Goal: Information Seeking & Learning: Learn about a topic

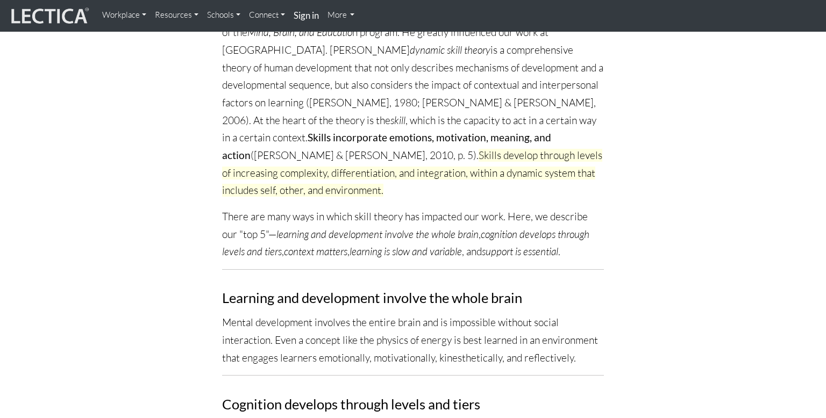
scroll to position [203, 0]
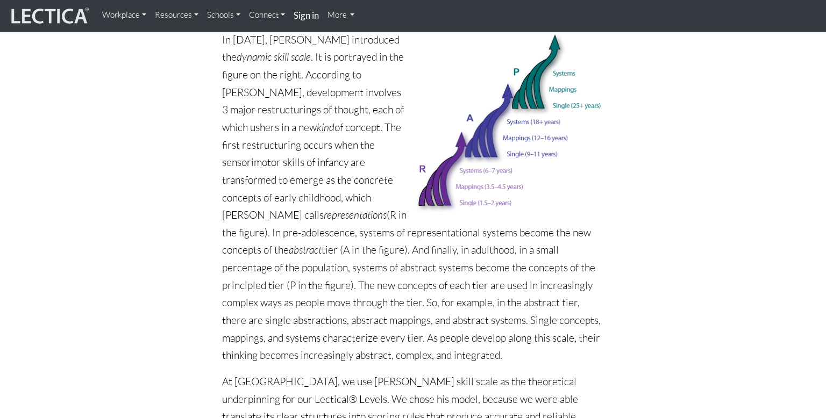
scroll to position [609, 0]
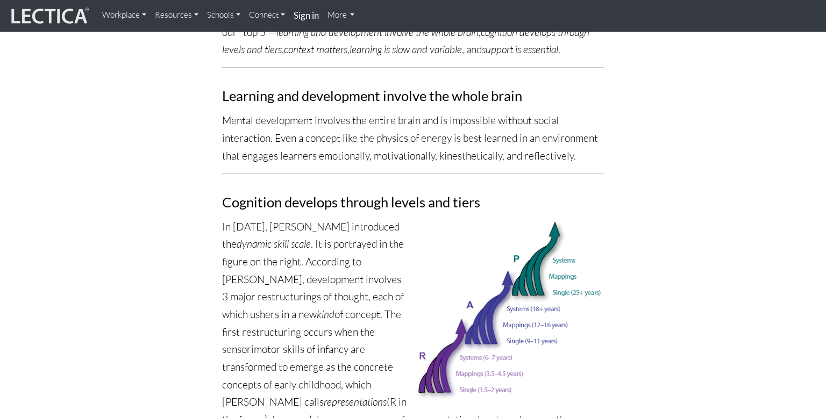
scroll to position [417, 0]
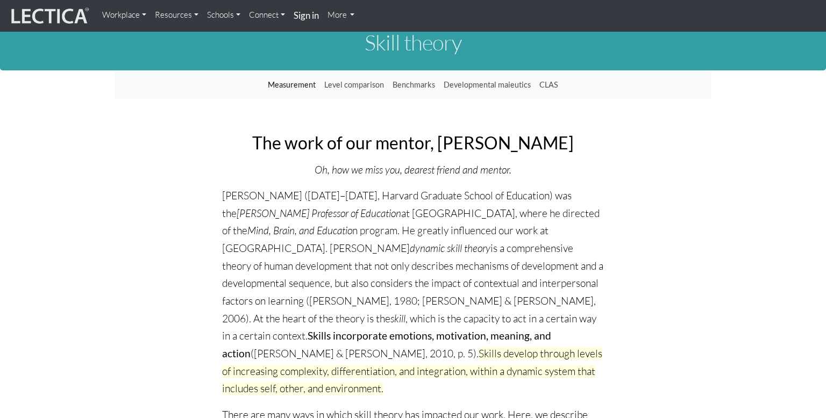
scroll to position [0, 0]
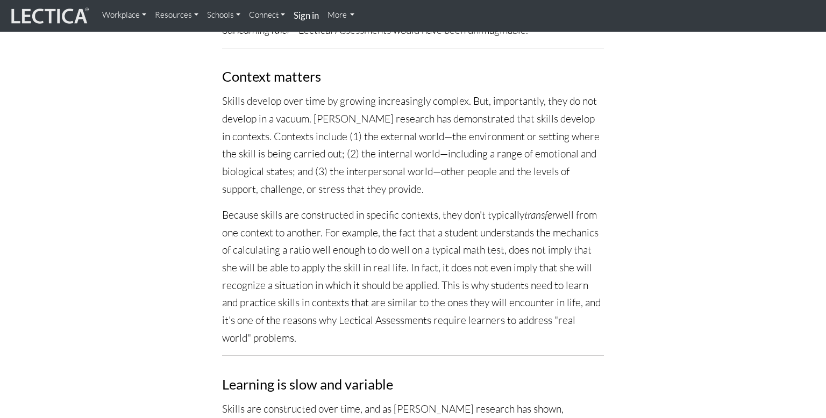
scroll to position [1043, 0]
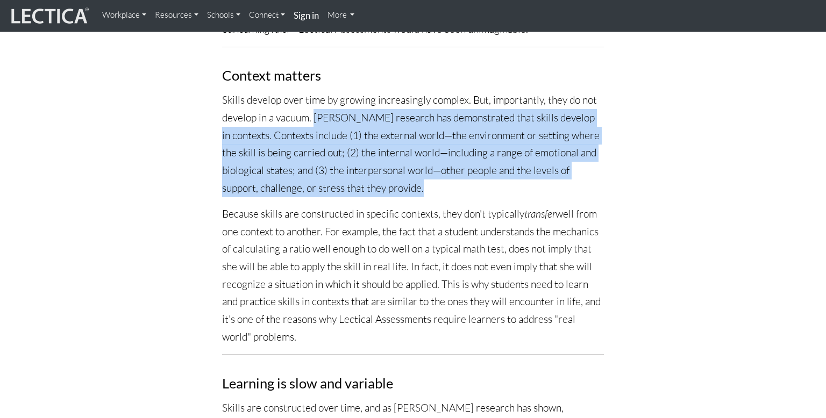
drag, startPoint x: 316, startPoint y: 97, endPoint x: 424, endPoint y: 172, distance: 131.4
click at [424, 172] on p "Skills develop over time by growing increasingly complex. But, importantly, the…" at bounding box center [413, 143] width 382 height 105
copy p "Dr. Fischer's research has demonstrated that skills develop in contexts. Contex…"
